Goal: Information Seeking & Learning: Learn about a topic

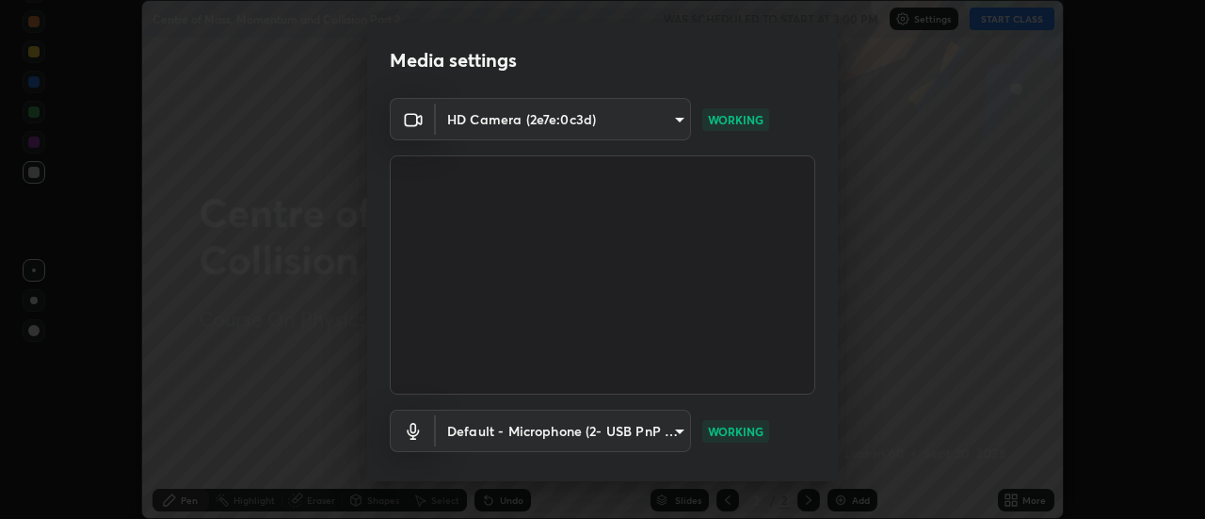
scroll to position [99, 0]
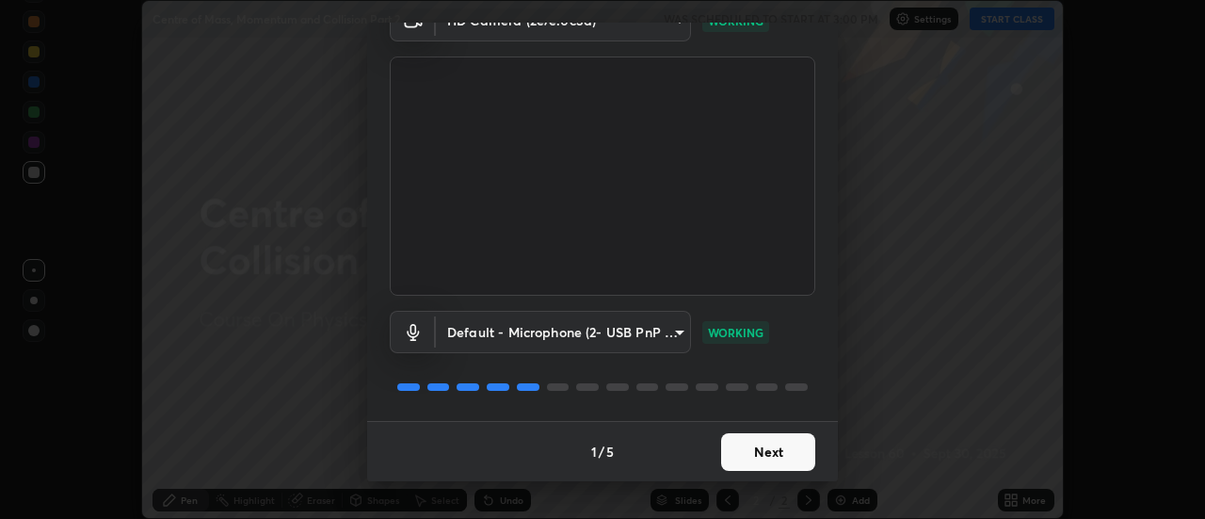
click at [771, 450] on button "Next" at bounding box center [768, 452] width 94 height 38
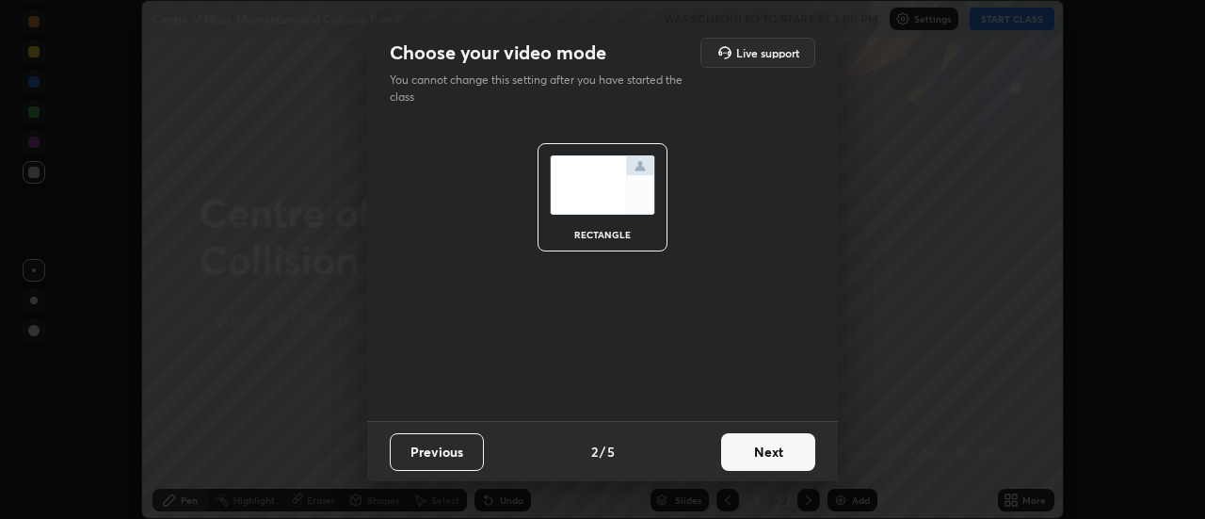
scroll to position [0, 0]
click at [761, 454] on button "Next" at bounding box center [768, 452] width 94 height 38
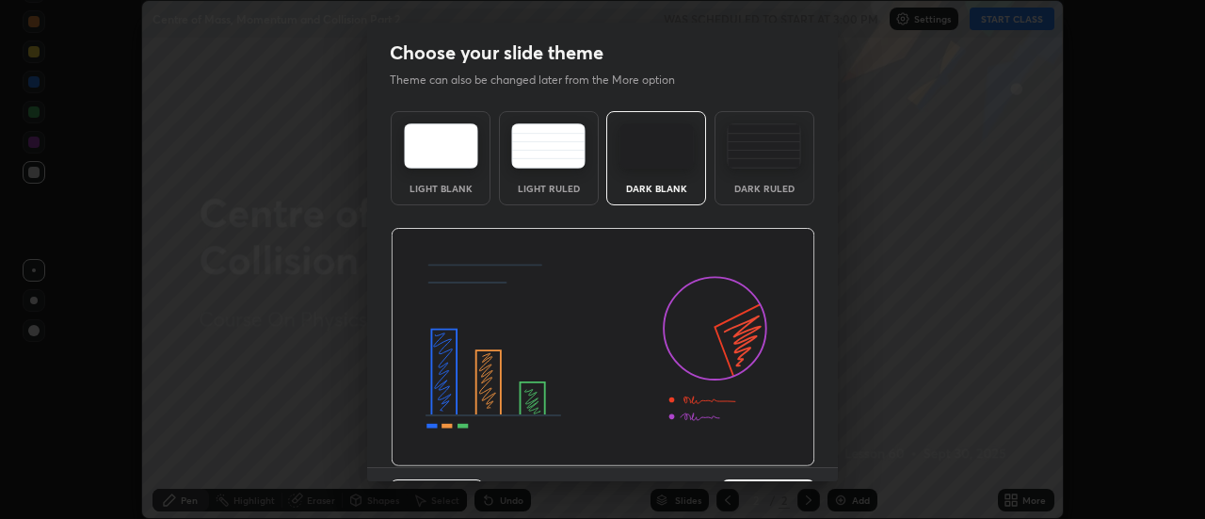
scroll to position [46, 0]
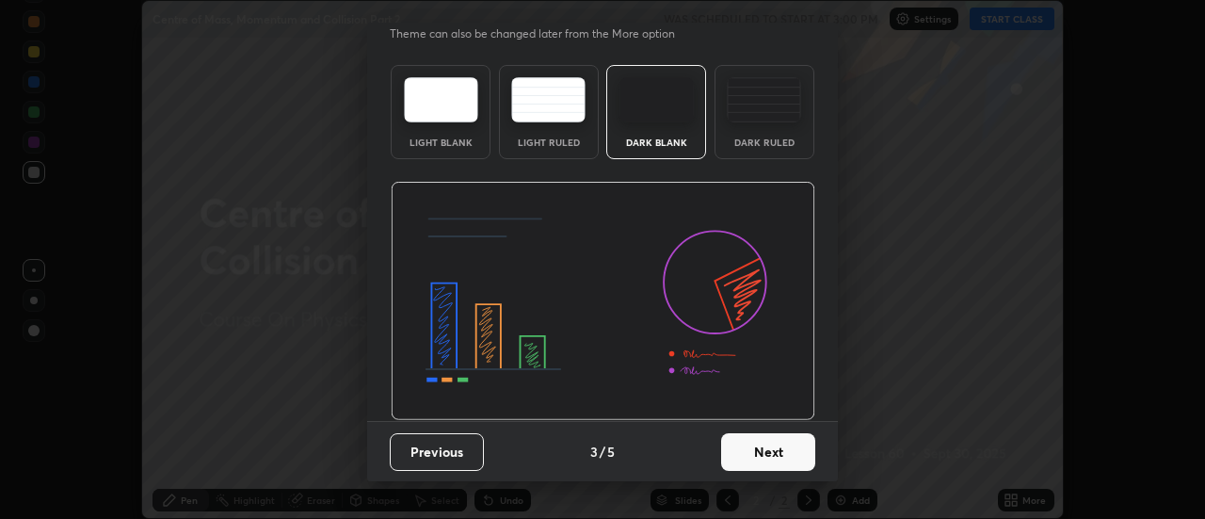
click at [738, 442] on button "Next" at bounding box center [768, 452] width 94 height 38
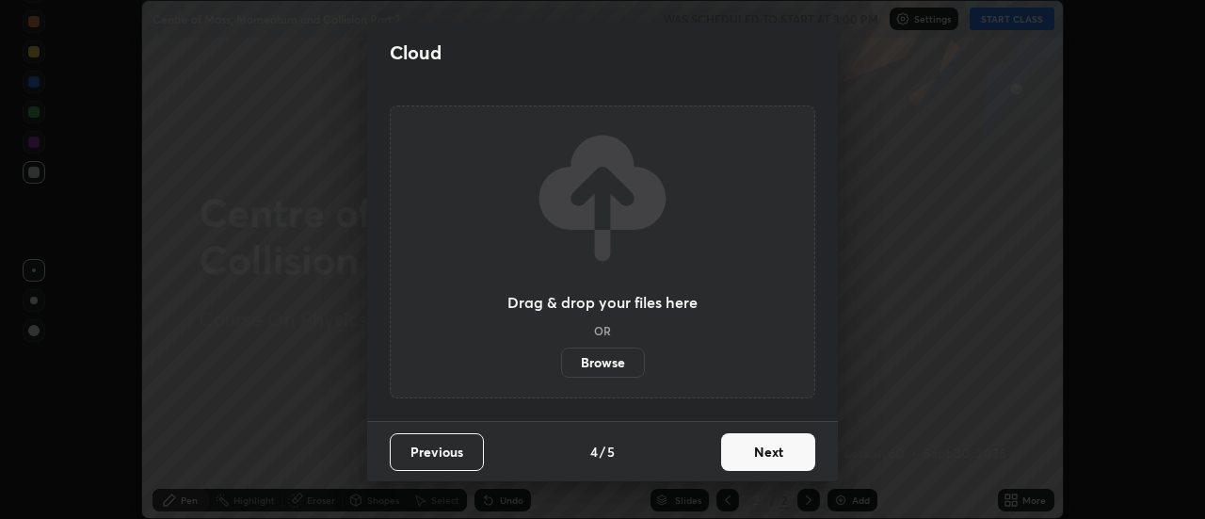
click at [752, 444] on button "Next" at bounding box center [768, 452] width 94 height 38
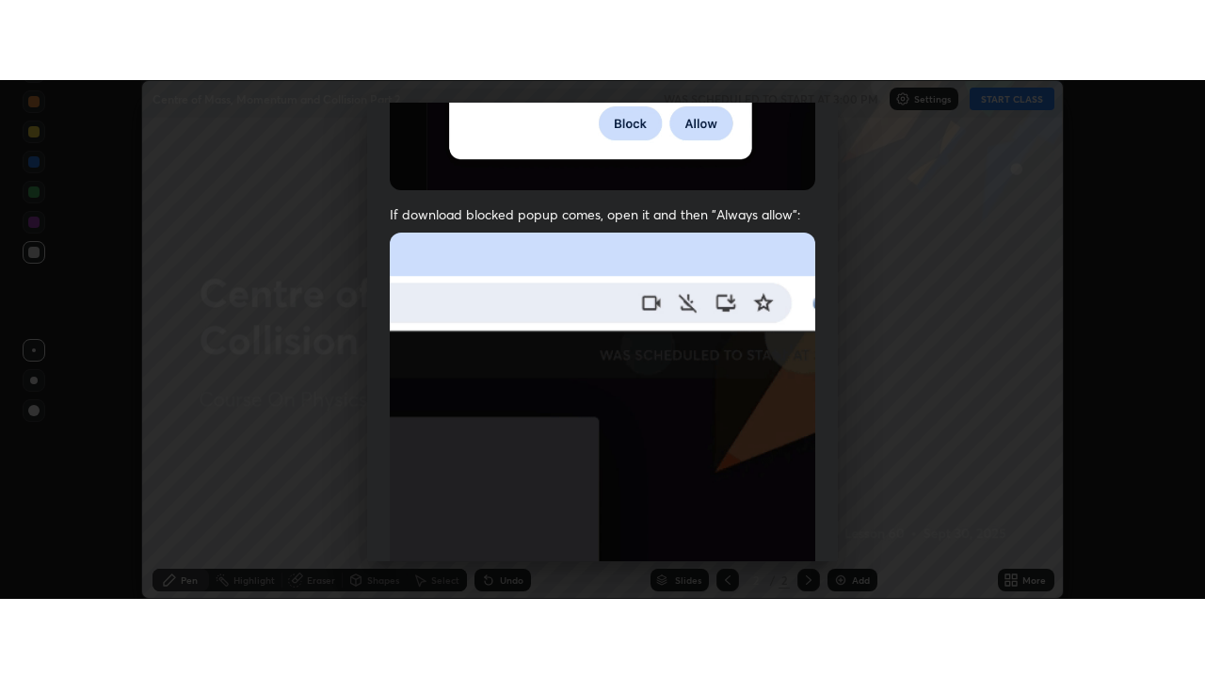
scroll to position [483, 0]
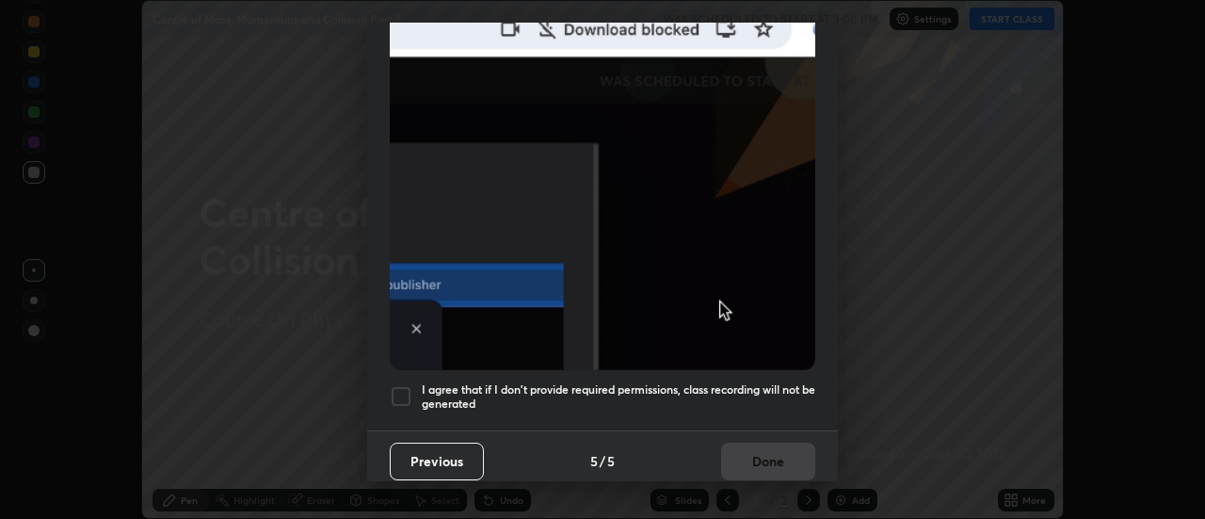
click at [687, 382] on h5 "I agree that if I don't provide required permissions, class recording will not …" at bounding box center [619, 396] width 394 height 29
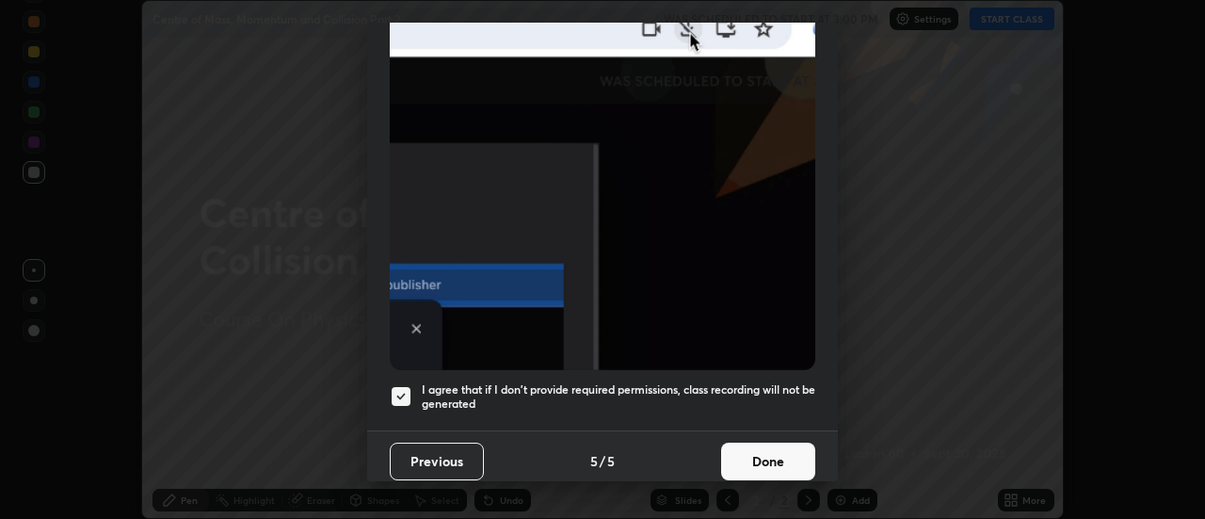
click at [735, 449] on button "Done" at bounding box center [768, 462] width 94 height 38
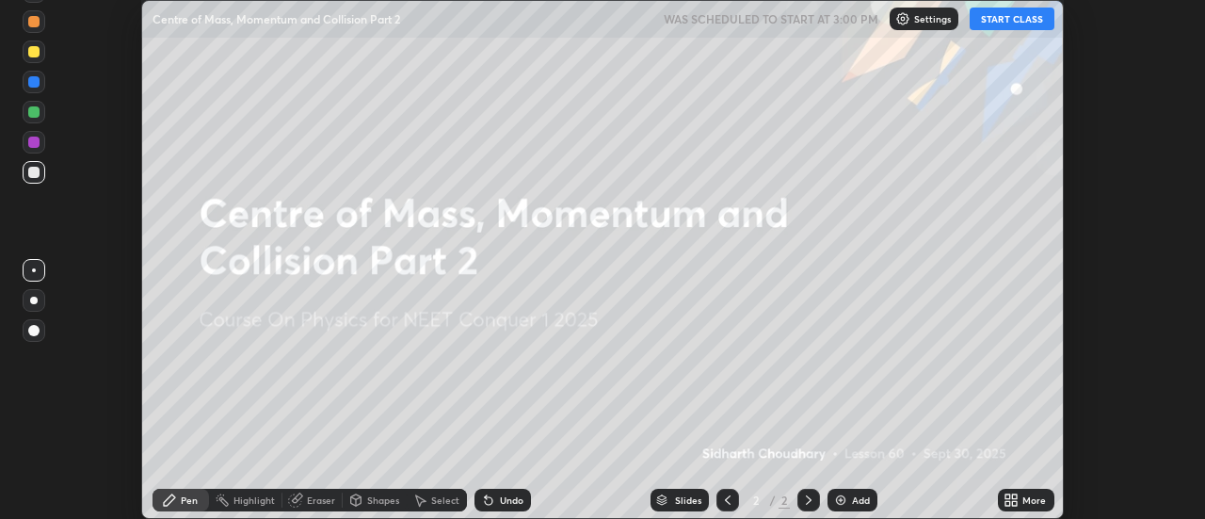
click at [1009, 18] on button "START CLASS" at bounding box center [1012, 19] width 85 height 23
click at [1024, 495] on div "More" at bounding box center [1035, 499] width 24 height 9
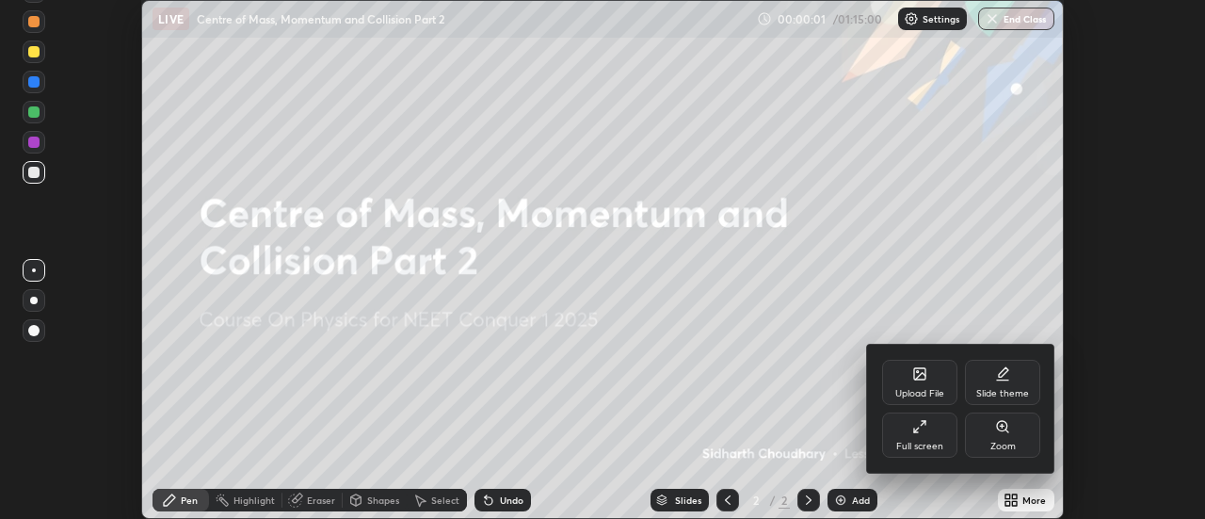
click at [920, 438] on div "Full screen" at bounding box center [919, 434] width 75 height 45
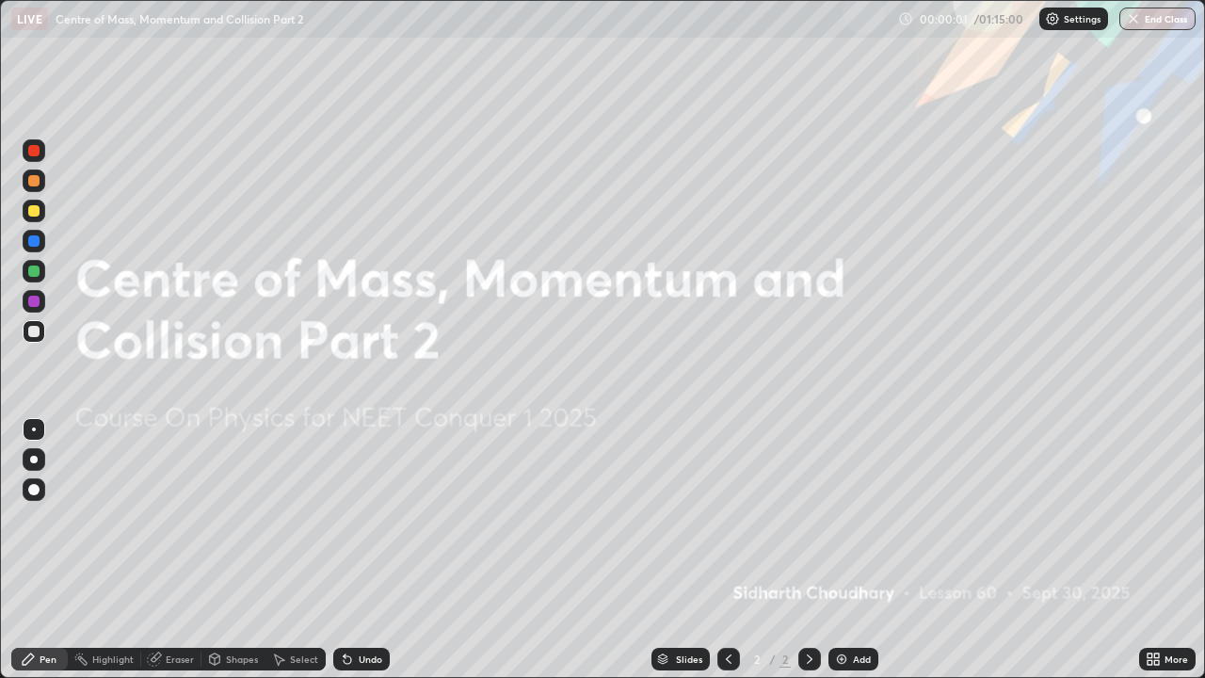
scroll to position [678, 1205]
click at [34, 460] on div at bounding box center [34, 460] width 8 height 8
click at [36, 181] on div at bounding box center [33, 180] width 11 height 11
click at [36, 329] on div at bounding box center [33, 331] width 11 height 11
click at [841, 518] on img at bounding box center [841, 659] width 15 height 15
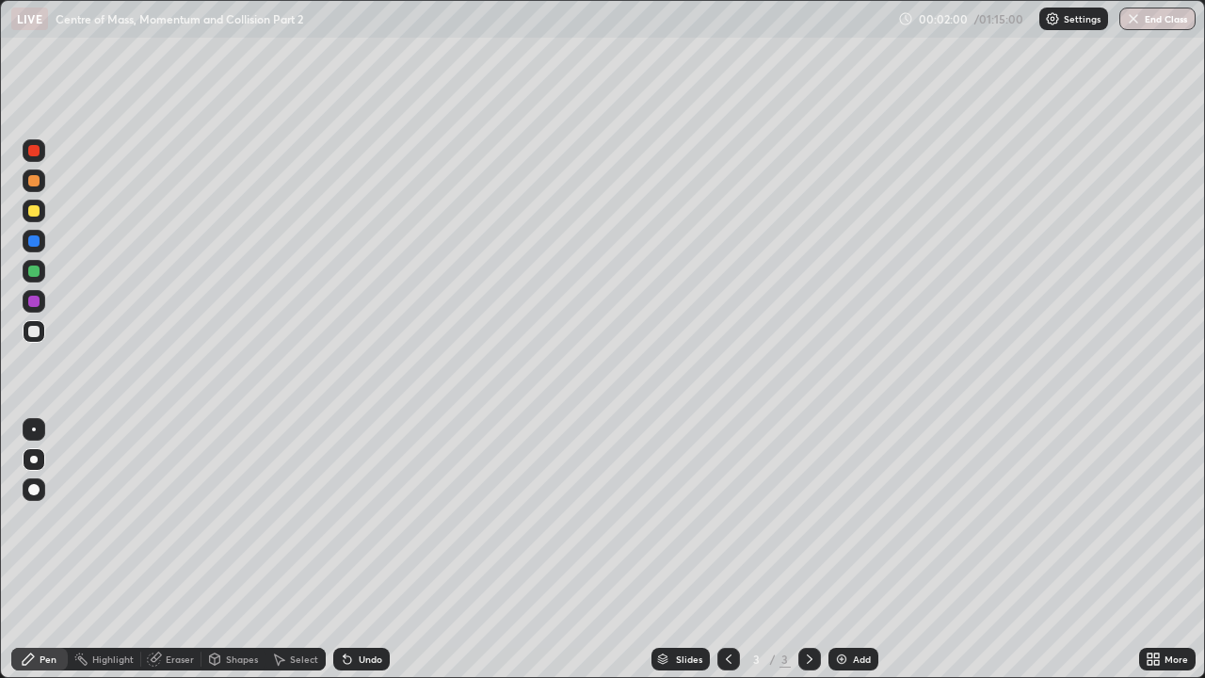
click at [34, 211] on div at bounding box center [33, 210] width 11 height 11
click at [33, 335] on div at bounding box center [33, 331] width 11 height 11
click at [39, 178] on div at bounding box center [33, 180] width 11 height 11
click at [38, 328] on div at bounding box center [33, 331] width 11 height 11
click at [36, 177] on div at bounding box center [33, 180] width 11 height 11
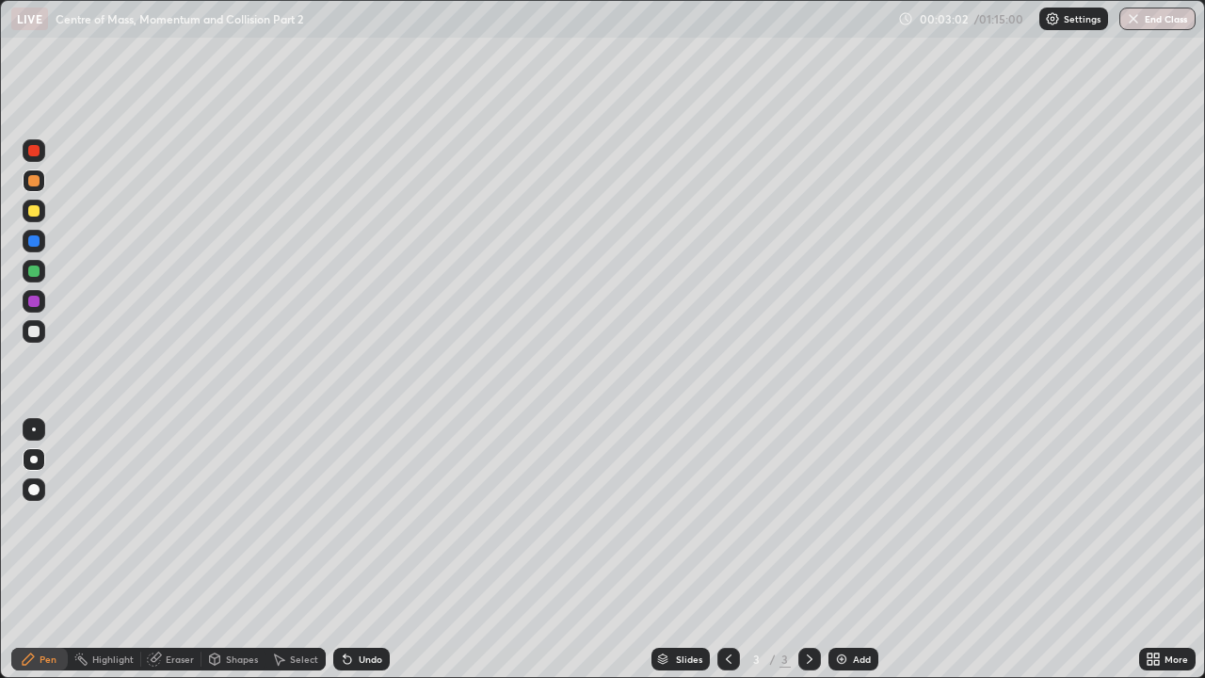
click at [32, 241] on div at bounding box center [33, 240] width 11 height 11
click at [30, 210] on div at bounding box center [33, 210] width 11 height 11
click at [858, 518] on div "Add" at bounding box center [862, 658] width 18 height 9
click at [36, 331] on div at bounding box center [33, 331] width 11 height 11
click at [36, 458] on div at bounding box center [34, 460] width 8 height 8
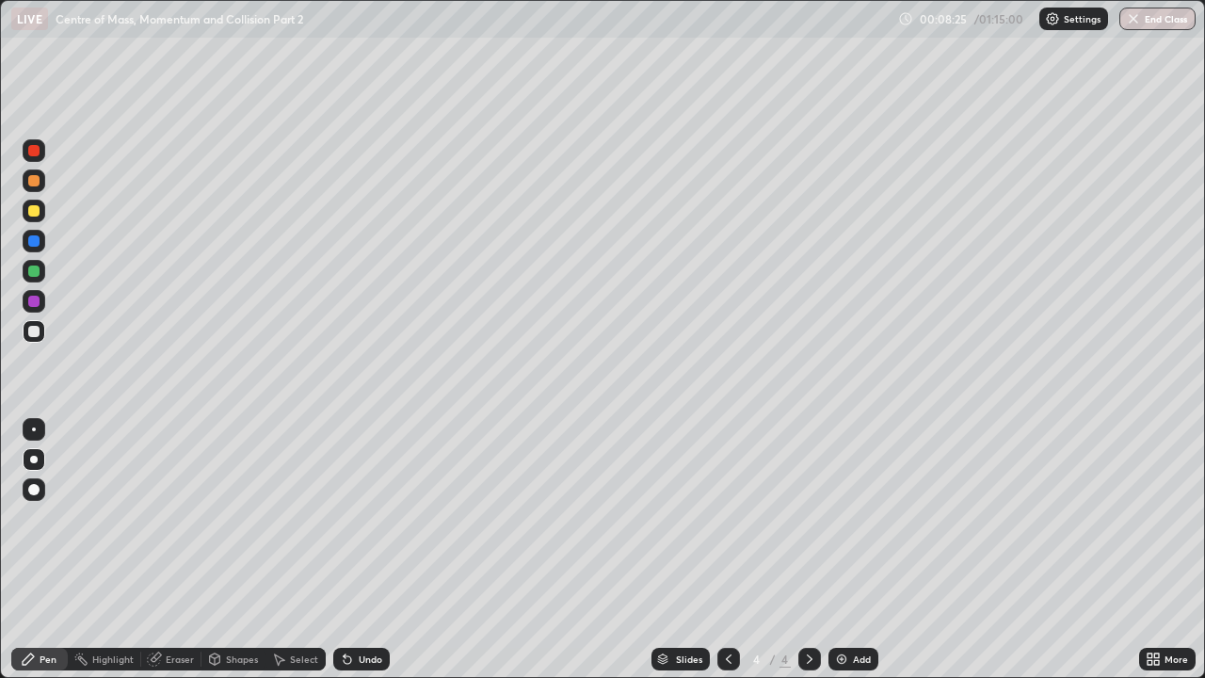
click at [33, 332] on div at bounding box center [33, 331] width 11 height 11
click at [727, 518] on icon at bounding box center [728, 659] width 15 height 15
click at [813, 518] on div at bounding box center [810, 659] width 23 height 38
click at [34, 333] on div at bounding box center [33, 331] width 11 height 11
click at [34, 240] on div at bounding box center [33, 240] width 11 height 11
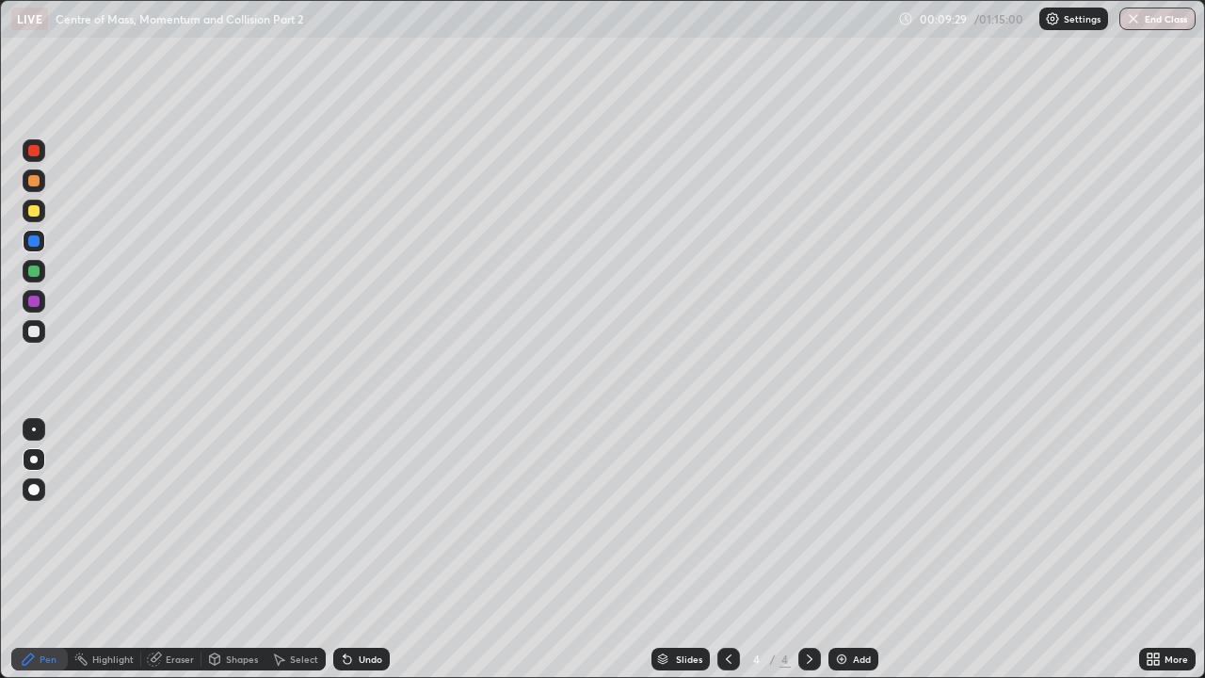
click at [34, 213] on div at bounding box center [33, 210] width 11 height 11
click at [37, 269] on div at bounding box center [33, 271] width 11 height 11
click at [32, 209] on div at bounding box center [33, 210] width 11 height 11
click at [36, 241] on div at bounding box center [33, 240] width 11 height 11
click at [859, 518] on div "Add" at bounding box center [854, 659] width 50 height 23
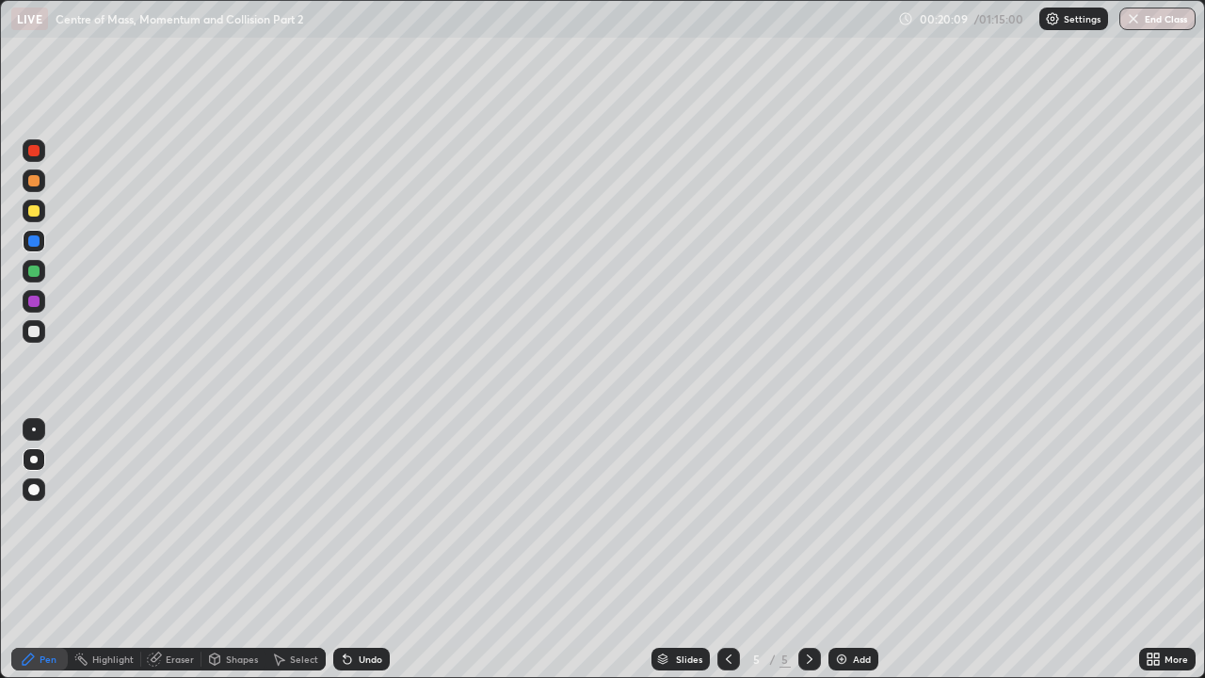
click at [30, 331] on div at bounding box center [33, 331] width 11 height 11
click at [856, 518] on div "Add" at bounding box center [854, 659] width 50 height 23
click at [36, 208] on div at bounding box center [33, 210] width 11 height 11
click at [33, 329] on div at bounding box center [33, 331] width 11 height 11
click at [364, 518] on div "Undo" at bounding box center [371, 658] width 24 height 9
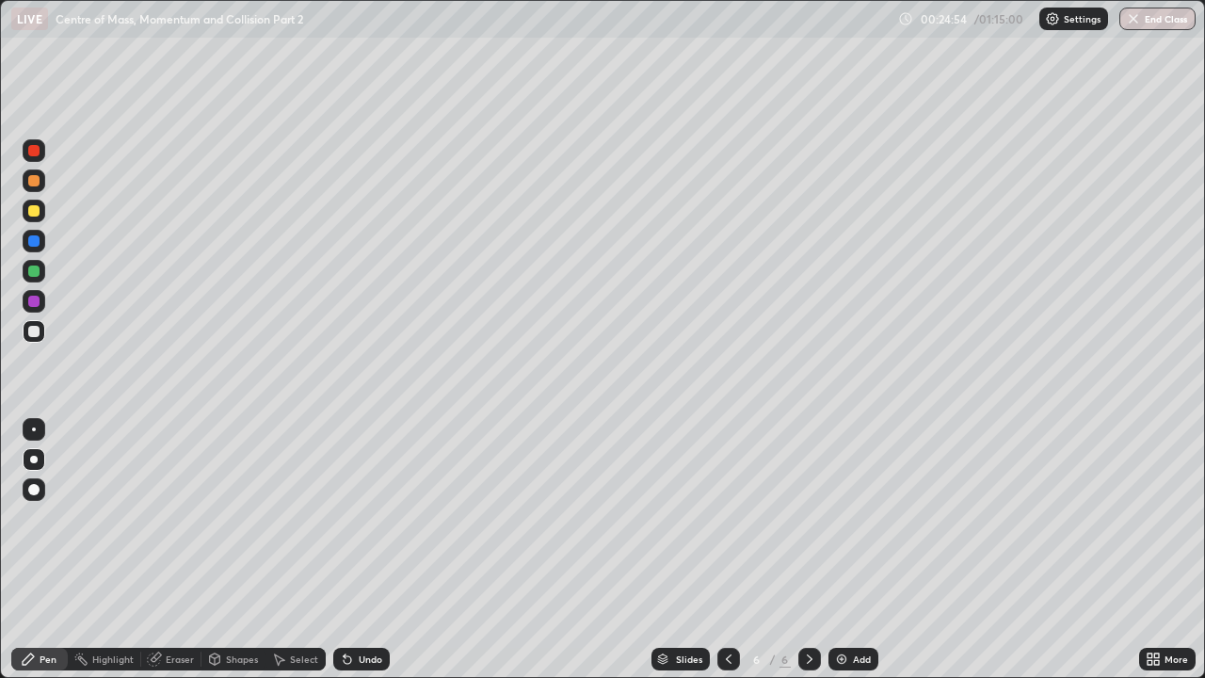
click at [363, 518] on div "Undo" at bounding box center [361, 659] width 56 height 23
click at [35, 181] on div at bounding box center [33, 180] width 11 height 11
click at [36, 208] on div at bounding box center [33, 210] width 11 height 11
click at [35, 184] on div at bounding box center [33, 180] width 11 height 11
click at [38, 211] on div at bounding box center [33, 210] width 11 height 11
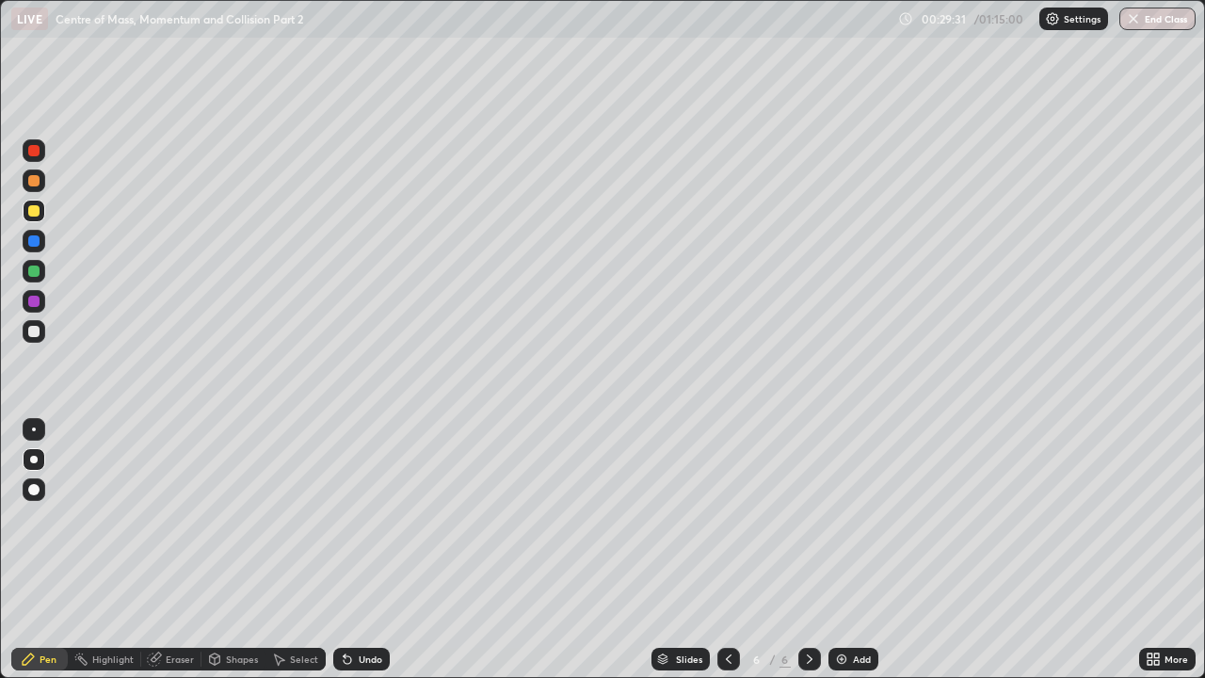
click at [173, 518] on div "Eraser" at bounding box center [180, 658] width 28 height 9
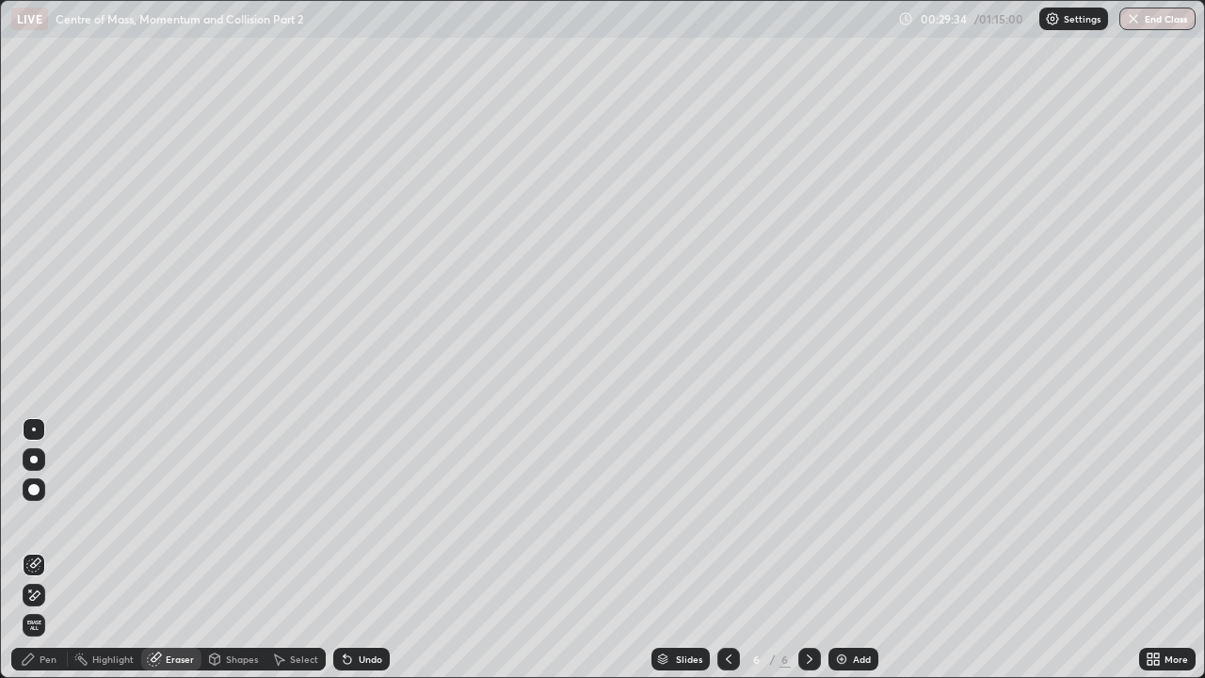
click at [40, 518] on div "Pen" at bounding box center [48, 658] width 17 height 9
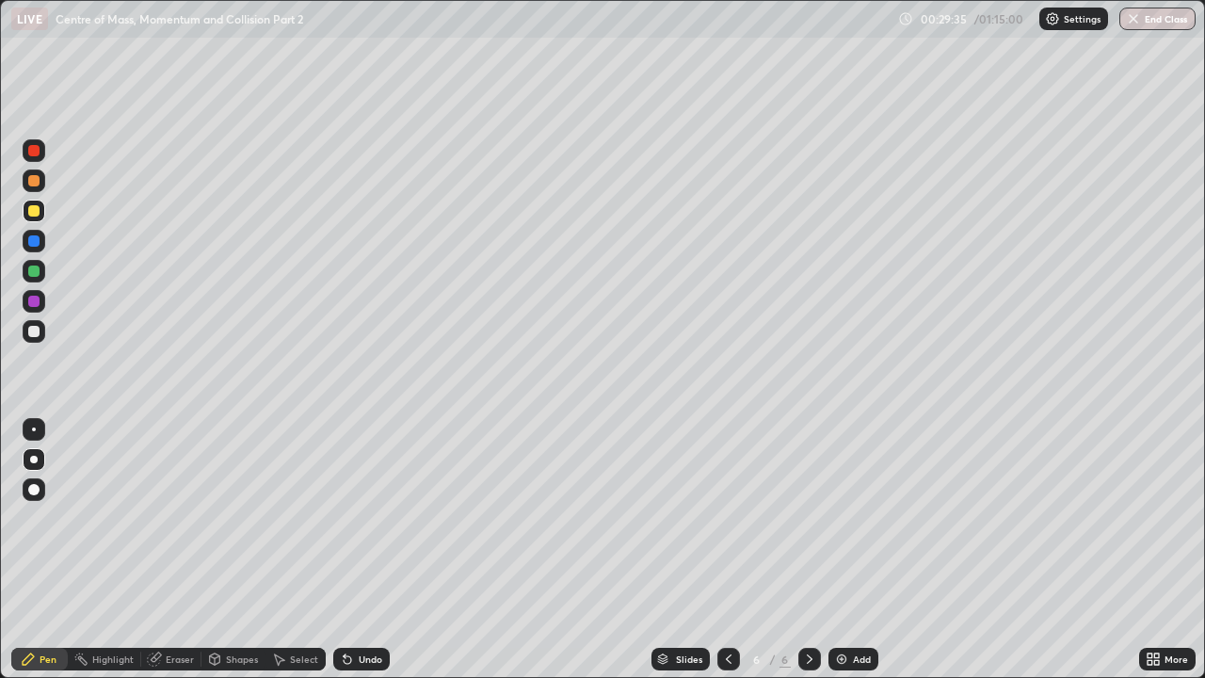
click at [35, 181] on div at bounding box center [33, 180] width 11 height 11
click at [175, 518] on div "Eraser" at bounding box center [180, 658] width 28 height 9
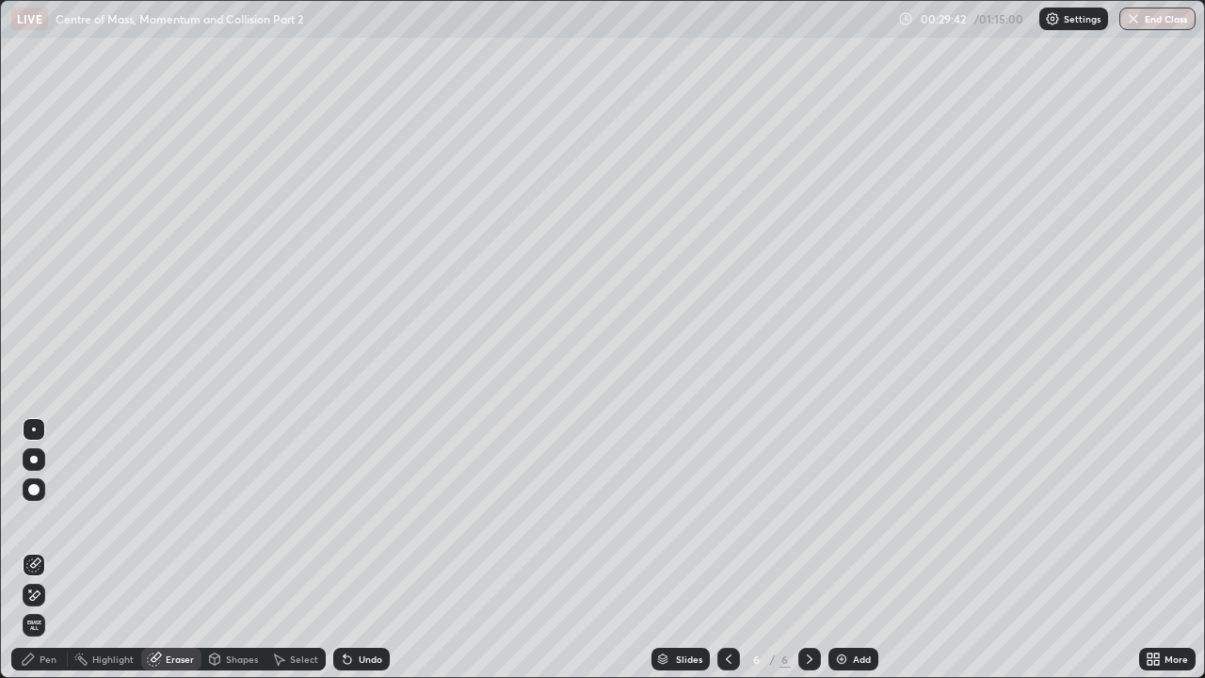
click at [50, 518] on div "Pen" at bounding box center [48, 658] width 17 height 9
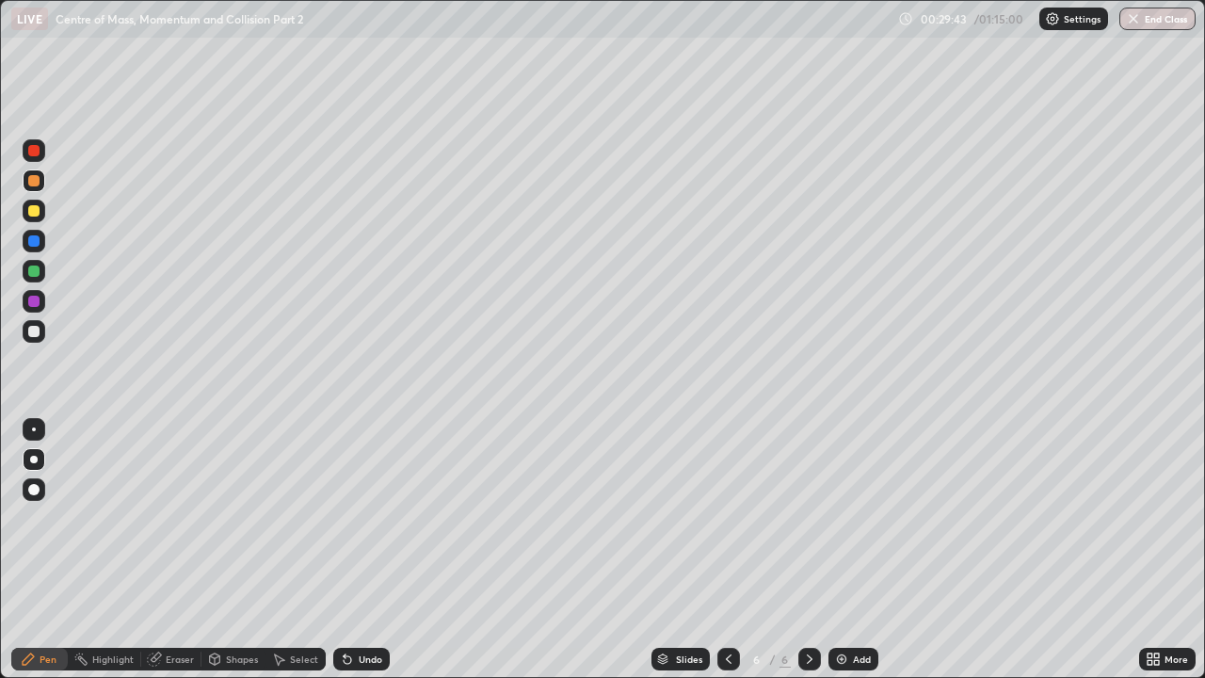
click at [33, 181] on div at bounding box center [33, 180] width 11 height 11
click at [35, 208] on div at bounding box center [33, 210] width 11 height 11
click at [854, 518] on div "Add" at bounding box center [862, 658] width 18 height 9
click at [33, 332] on div at bounding box center [33, 331] width 11 height 11
click at [33, 186] on div at bounding box center [33, 180] width 11 height 11
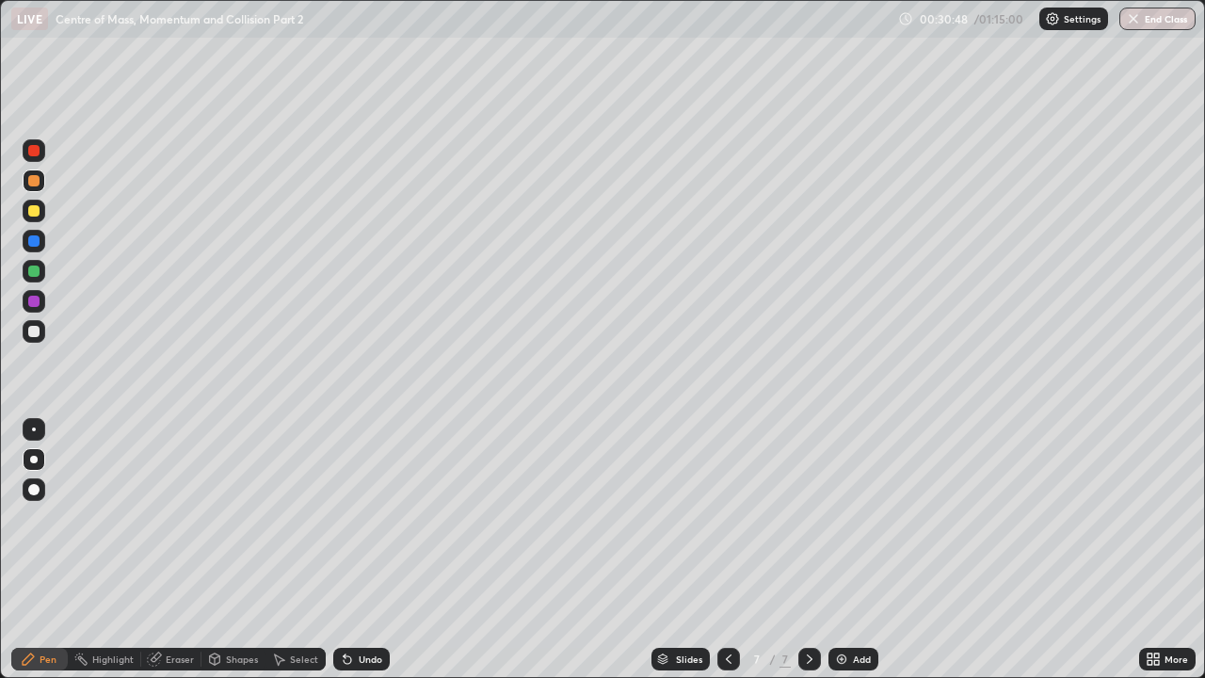
click at [36, 212] on div at bounding box center [33, 210] width 11 height 11
click at [34, 329] on div at bounding box center [33, 331] width 11 height 11
click at [858, 518] on div "Add" at bounding box center [862, 658] width 18 height 9
click at [35, 331] on div at bounding box center [33, 331] width 11 height 11
click at [34, 212] on div at bounding box center [33, 210] width 11 height 11
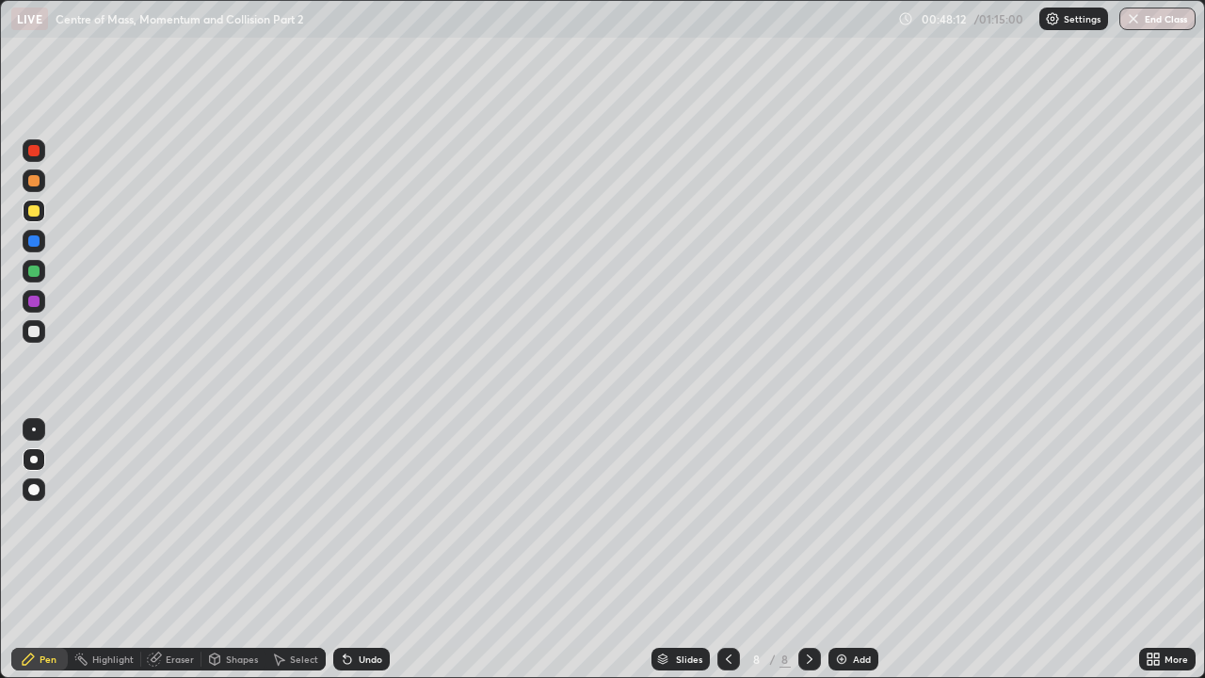
click at [866, 518] on div "Add" at bounding box center [854, 659] width 50 height 23
click at [36, 335] on div at bounding box center [33, 331] width 11 height 11
click at [29, 209] on div at bounding box center [33, 210] width 11 height 11
click at [38, 183] on div at bounding box center [33, 180] width 11 height 11
click at [37, 331] on div at bounding box center [33, 331] width 11 height 11
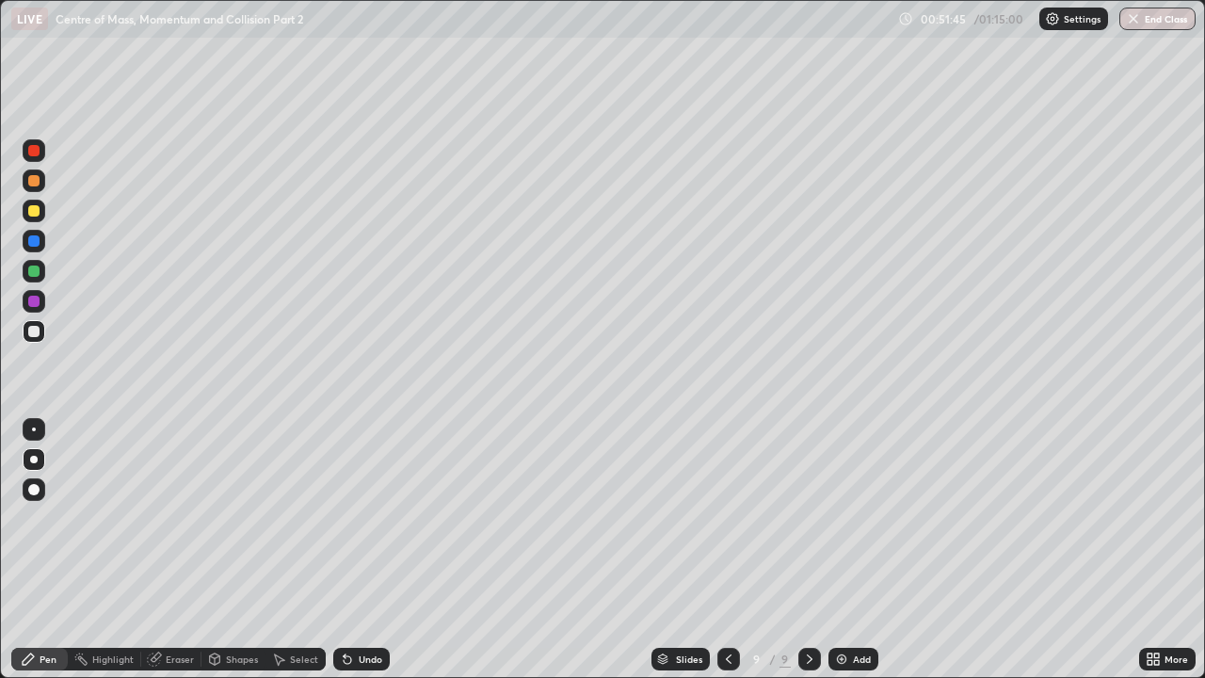
click at [362, 518] on div "Undo" at bounding box center [361, 659] width 56 height 23
click at [361, 518] on div "Undo" at bounding box center [361, 659] width 56 height 23
click at [853, 518] on div "Add" at bounding box center [862, 658] width 18 height 9
click at [30, 210] on div at bounding box center [33, 210] width 11 height 11
click at [35, 333] on div at bounding box center [33, 331] width 11 height 11
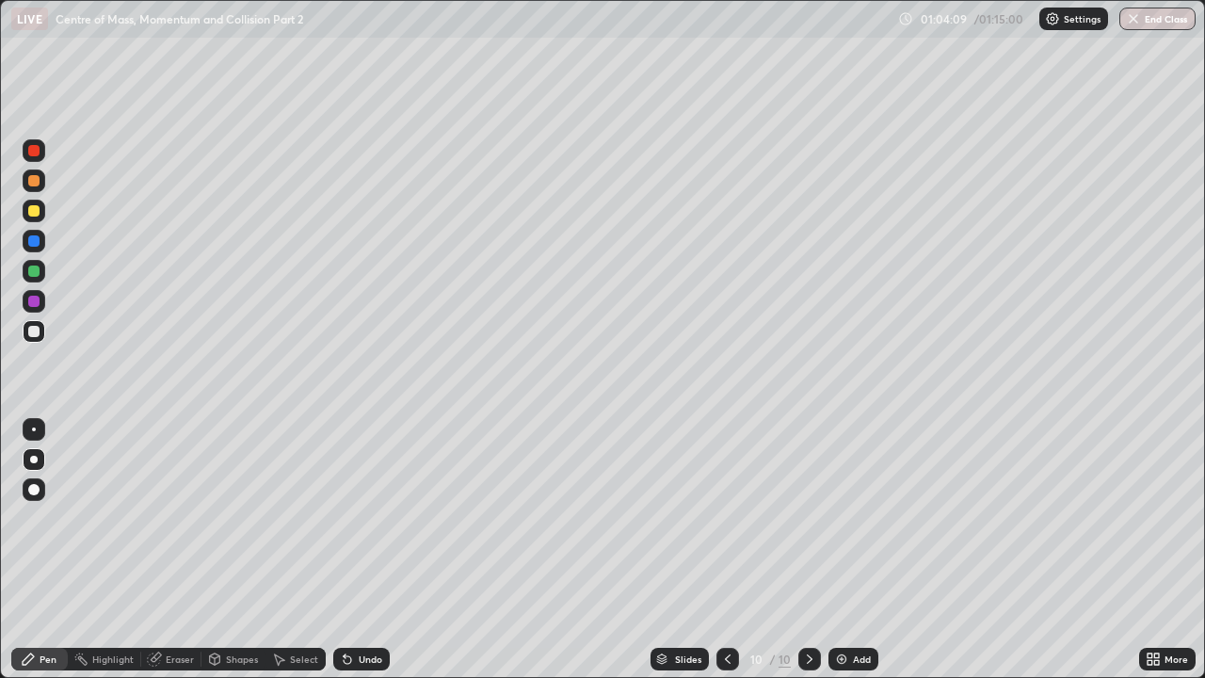
click at [34, 332] on div at bounding box center [33, 331] width 11 height 11
click at [172, 518] on div "Eraser" at bounding box center [180, 658] width 28 height 9
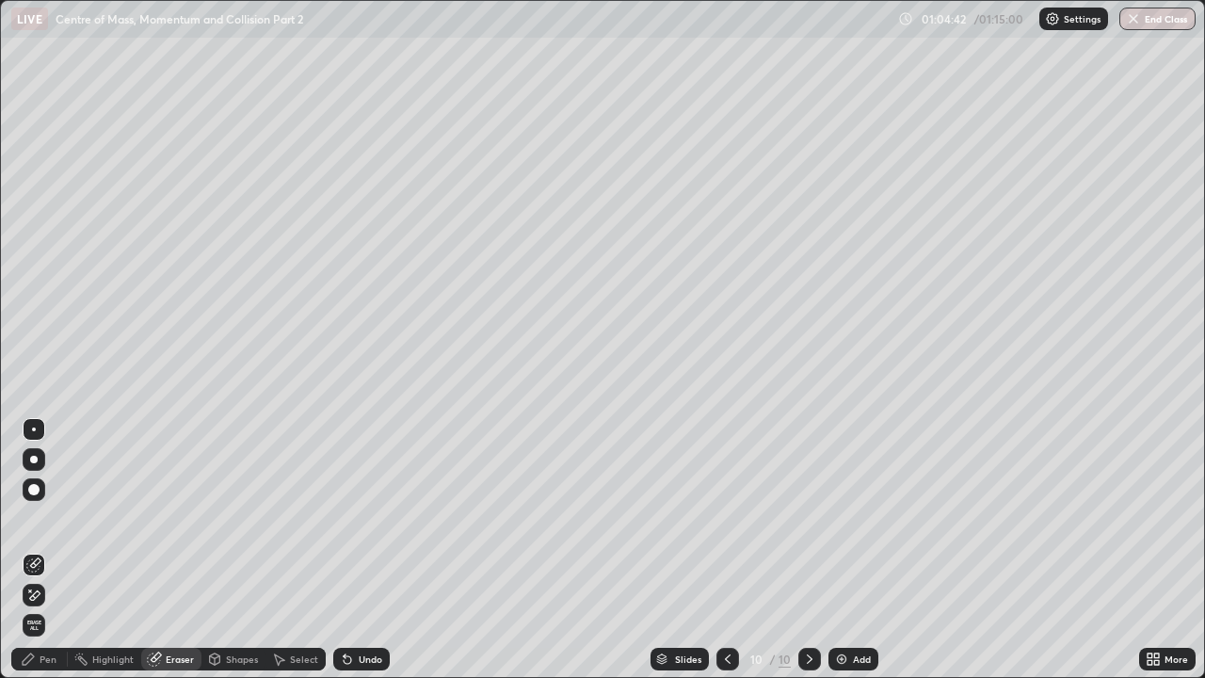
click at [53, 518] on div "Pen" at bounding box center [39, 659] width 56 height 23
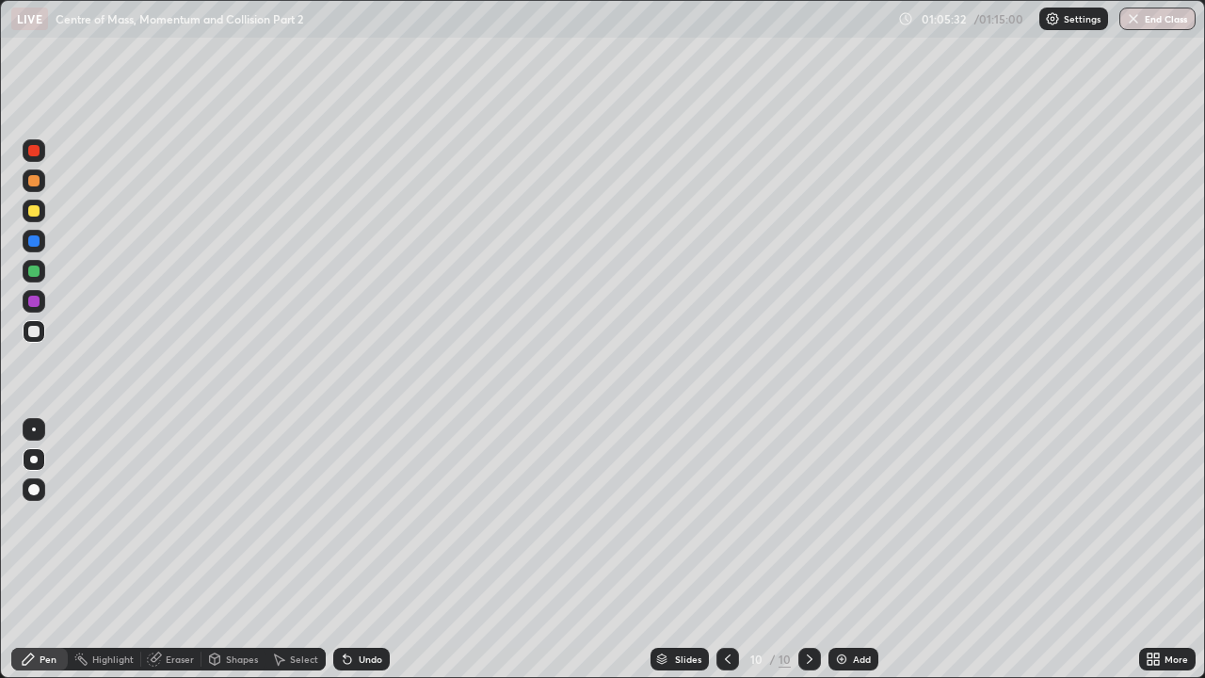
click at [34, 213] on div at bounding box center [33, 210] width 11 height 11
click at [34, 210] on div at bounding box center [33, 210] width 11 height 11
click at [35, 237] on div at bounding box center [33, 240] width 11 height 11
click at [33, 207] on div at bounding box center [33, 210] width 11 height 11
click at [39, 237] on div at bounding box center [33, 240] width 11 height 11
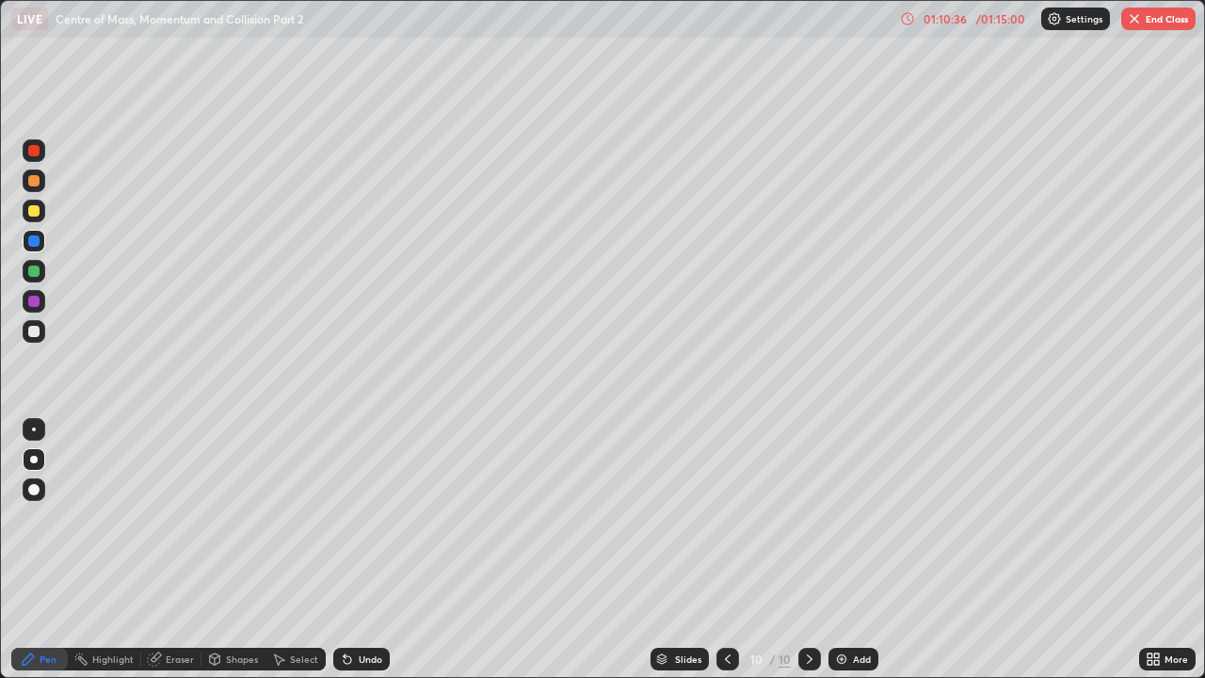
click at [32, 209] on div at bounding box center [33, 210] width 11 height 11
click at [1154, 22] on button "End Class" at bounding box center [1159, 19] width 74 height 23
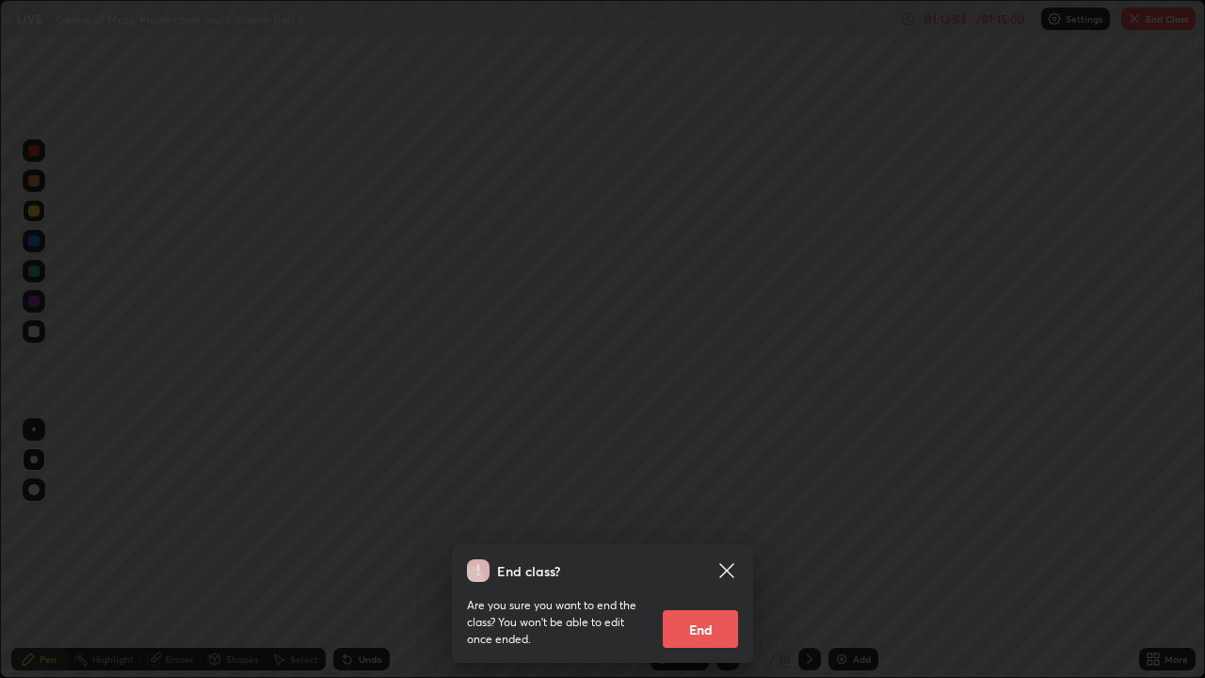
click at [725, 518] on button "End" at bounding box center [700, 629] width 75 height 38
